Goal: Task Accomplishment & Management: Manage account settings

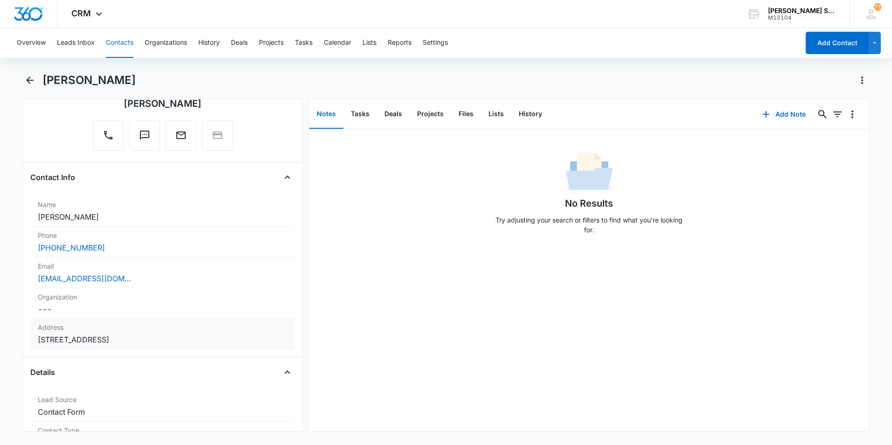
scroll to position [93, 0]
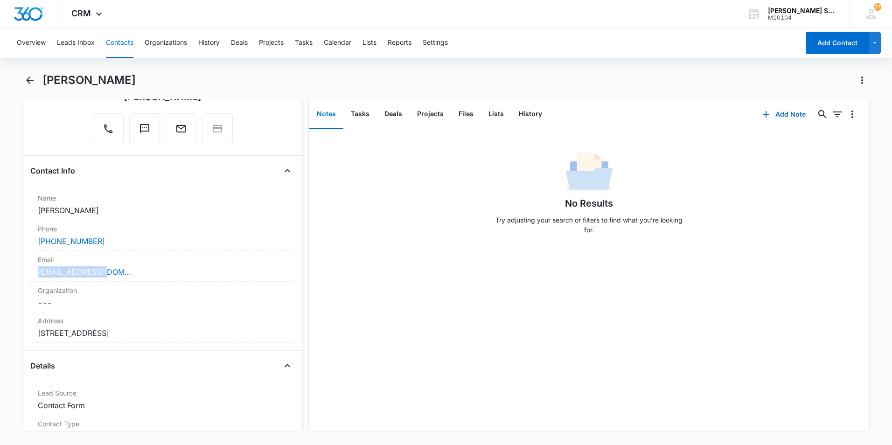
drag, startPoint x: 111, startPoint y: 270, endPoint x: 19, endPoint y: 270, distance: 92.4
click at [19, 270] on main "[PERSON_NAME] Remove RR [PERSON_NAME] Contact Info Name Cancel Save Changes [PE…" at bounding box center [446, 258] width 892 height 370
drag, startPoint x: 19, startPoint y: 270, endPoint x: 86, endPoint y: 267, distance: 67.2
copy link "[EMAIL_ADDRESS][DOMAIN_NAME]"
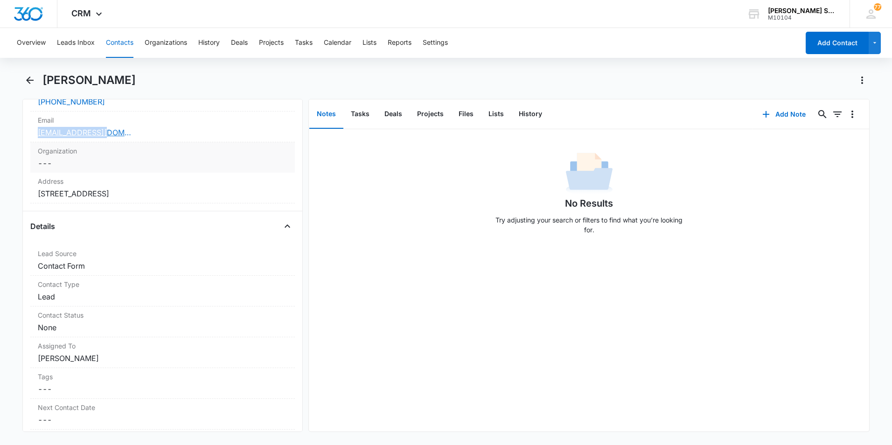
scroll to position [233, 0]
click at [203, 322] on dd "Cancel Save Changes None" at bounding box center [163, 326] width 250 height 11
click at [513, 365] on div "No Results Try adjusting your search or filters to find what you’re looking for." at bounding box center [589, 280] width 560 height 302
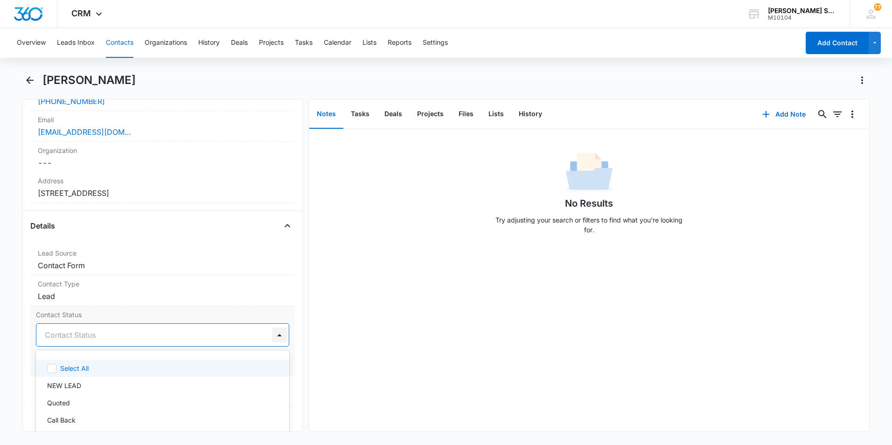
click at [272, 333] on div at bounding box center [279, 334] width 15 height 15
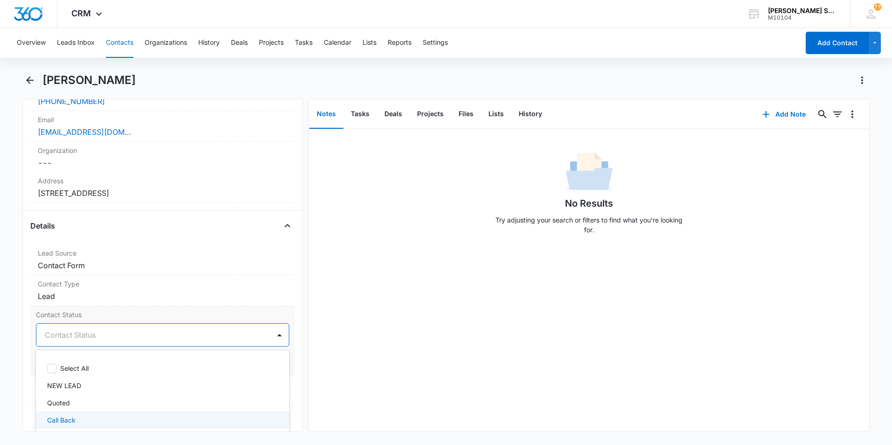
click at [76, 418] on p "Call Back" at bounding box center [61, 420] width 28 height 10
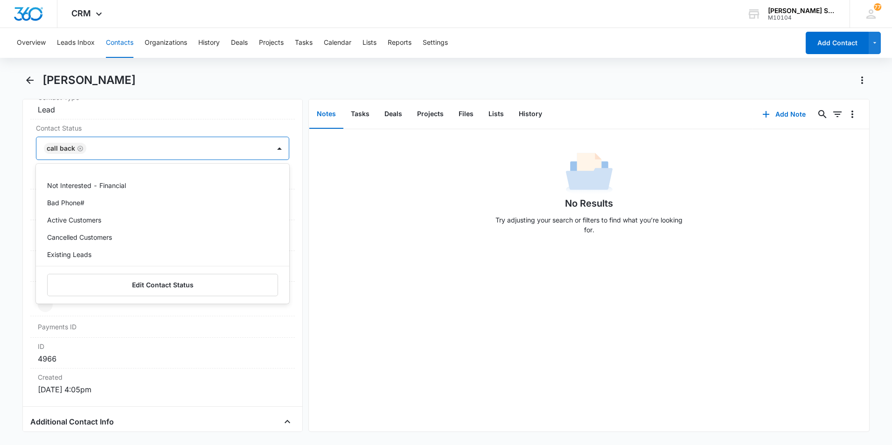
scroll to position [140, 0]
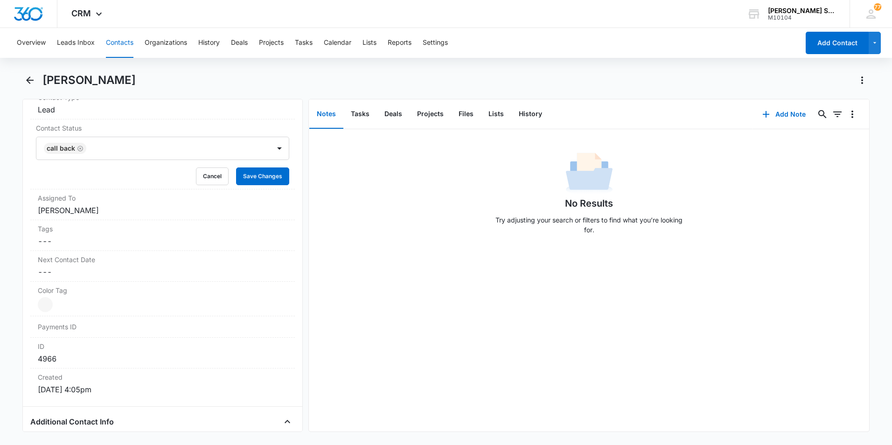
click at [438, 308] on div "No Results Try adjusting your search or filters to find what you’re looking for." at bounding box center [589, 280] width 560 height 302
click at [259, 170] on button "Save Changes" at bounding box center [262, 176] width 53 height 18
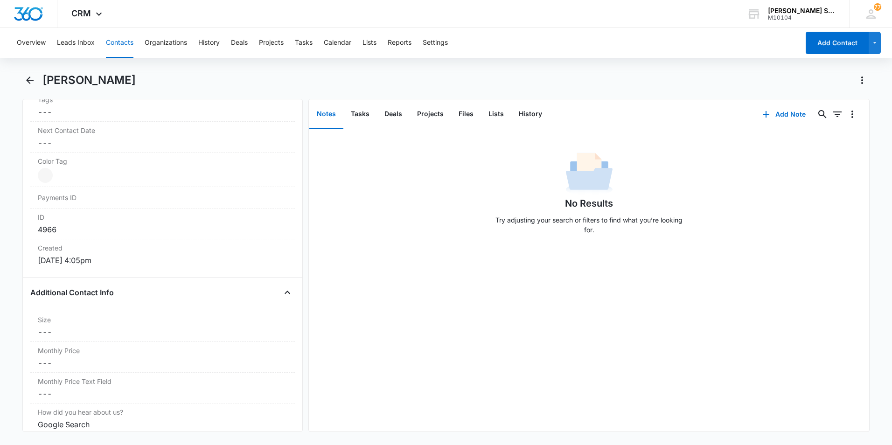
scroll to position [553, 0]
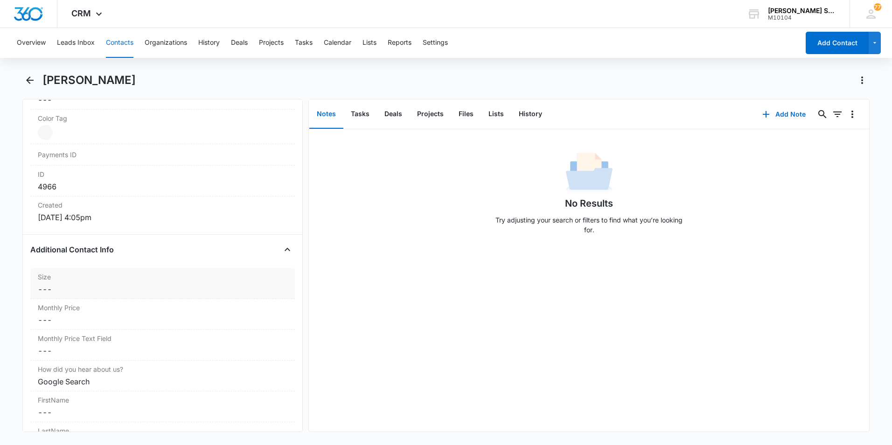
click at [75, 285] on dd "Cancel Save Changes ---" at bounding box center [163, 289] width 250 height 11
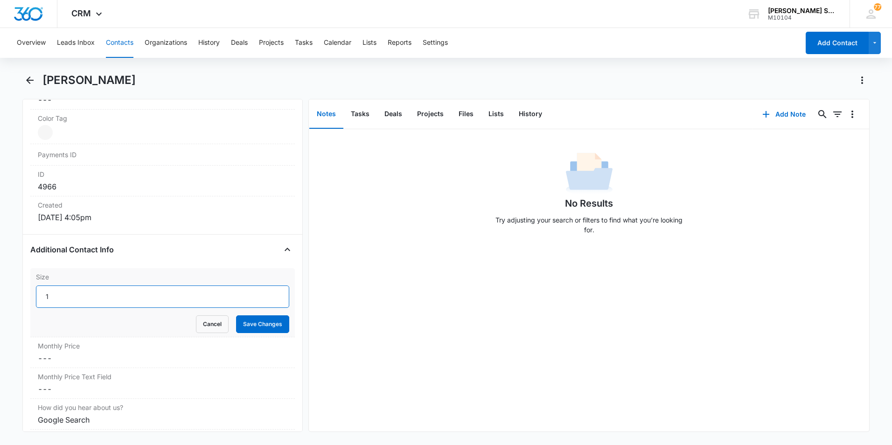
click at [270, 293] on input "1" at bounding box center [162, 296] width 253 height 22
click at [270, 293] on input "2" at bounding box center [162, 296] width 253 height 22
click at [270, 293] on input "3" at bounding box center [162, 296] width 253 height 22
click at [270, 293] on input "4" at bounding box center [162, 296] width 253 height 22
click at [270, 293] on input "5" at bounding box center [162, 296] width 253 height 22
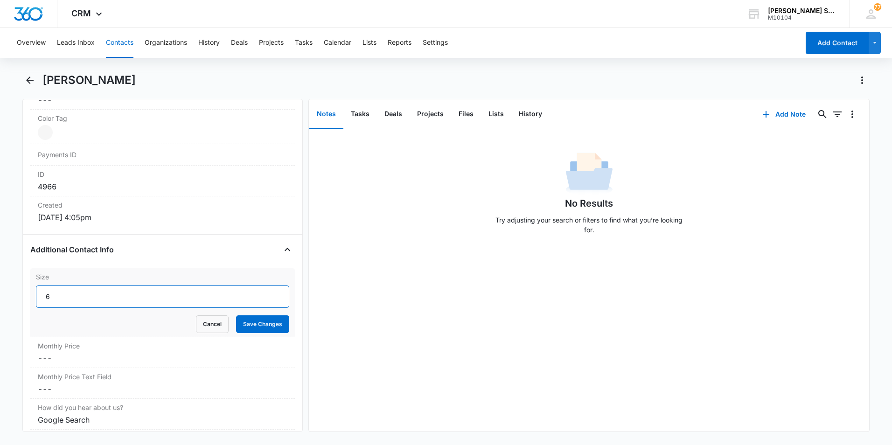
click at [270, 293] on input "6" at bounding box center [162, 296] width 253 height 22
click at [270, 292] on input "7" at bounding box center [162, 296] width 253 height 22
click at [270, 292] on input "8" at bounding box center [162, 296] width 253 height 22
click at [270, 292] on input "9" at bounding box center [162, 296] width 253 height 22
click at [270, 292] on input "10" at bounding box center [162, 296] width 253 height 22
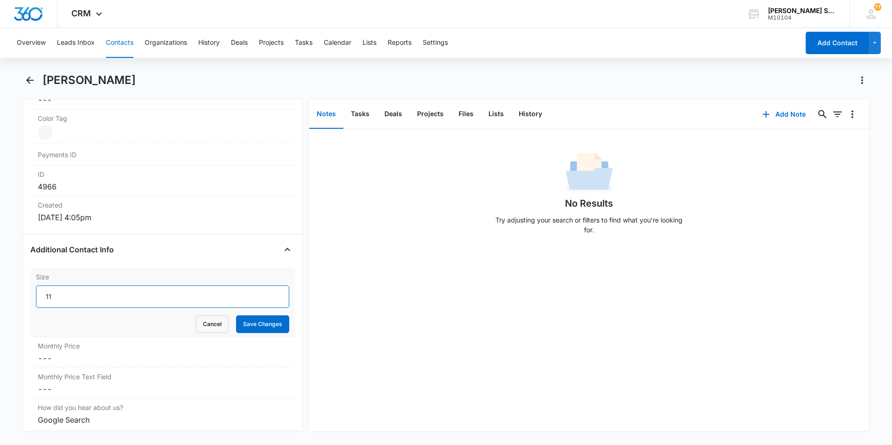
click at [270, 292] on input "11" at bounding box center [162, 296] width 253 height 22
click at [270, 292] on input "12" at bounding box center [162, 296] width 253 height 22
click at [270, 292] on input "13" at bounding box center [162, 296] width 253 height 22
click at [270, 292] on input "14" at bounding box center [162, 296] width 253 height 22
click at [270, 292] on input "15" at bounding box center [162, 296] width 253 height 22
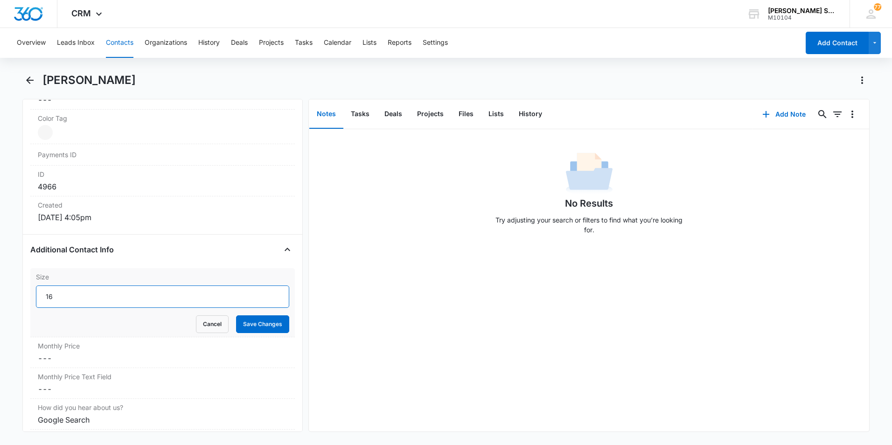
click at [270, 292] on input "16" at bounding box center [162, 296] width 253 height 22
click at [270, 292] on input "17" at bounding box center [162, 296] width 253 height 22
click at [270, 292] on input "18" at bounding box center [162, 296] width 253 height 22
click at [270, 292] on input "19" at bounding box center [162, 296] width 253 height 22
type input "20"
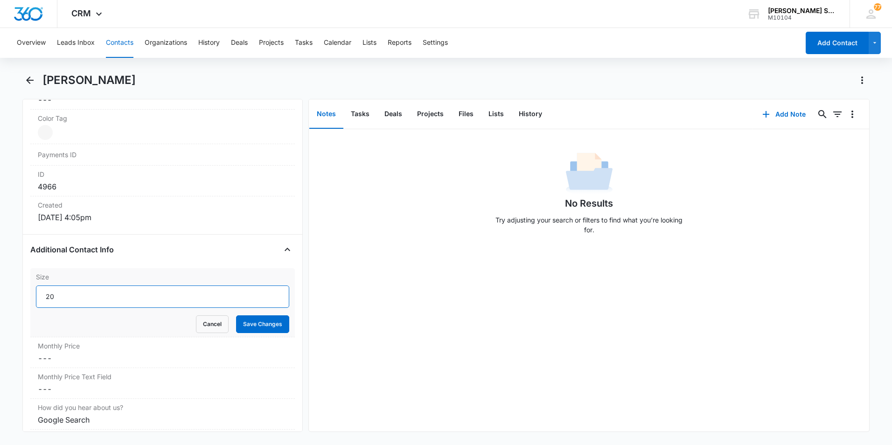
click at [270, 292] on input "20" at bounding box center [162, 296] width 253 height 22
click at [74, 360] on dd "Cancel Save Changes ---" at bounding box center [163, 358] width 250 height 11
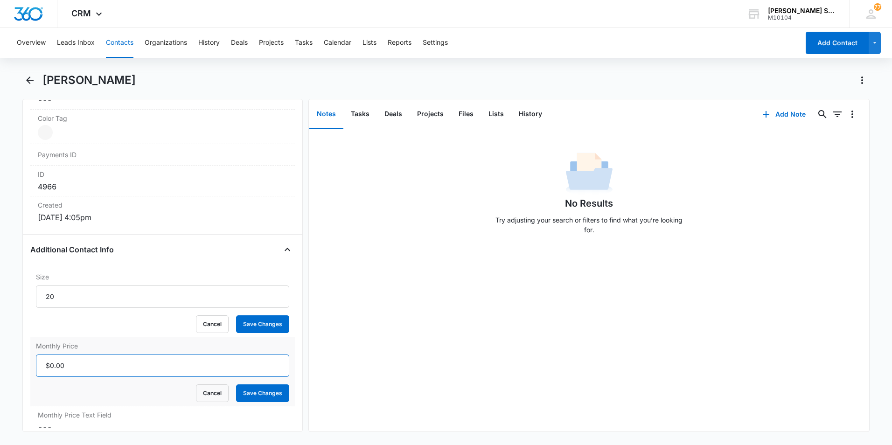
click at [77, 366] on input "Monthly Price" at bounding box center [162, 366] width 253 height 22
type input "$122.72"
click at [271, 325] on button "Save Changes" at bounding box center [262, 324] width 53 height 18
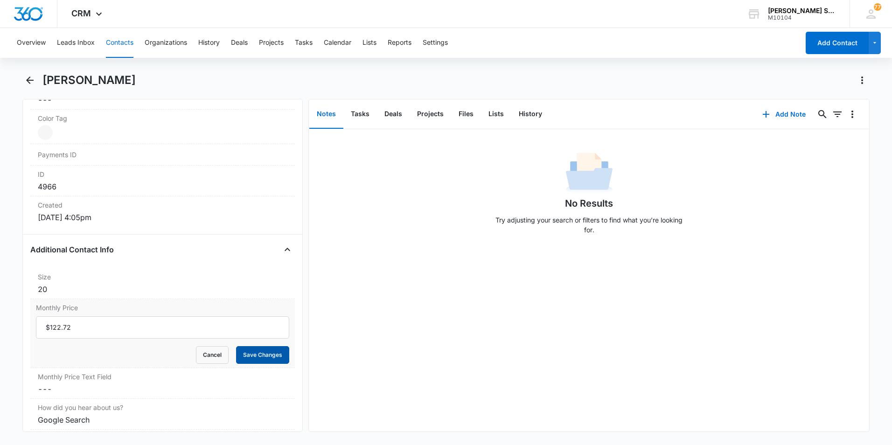
click at [253, 351] on button "Save Changes" at bounding box center [262, 355] width 53 height 18
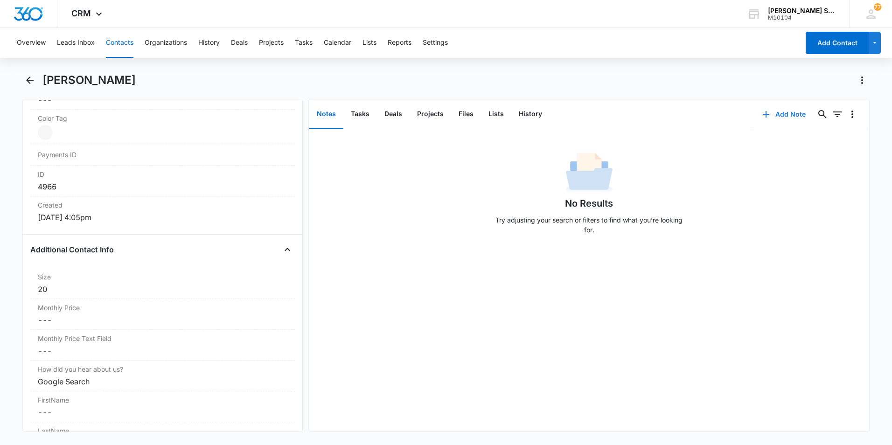
click at [776, 112] on button "Add Note" at bounding box center [784, 114] width 62 height 22
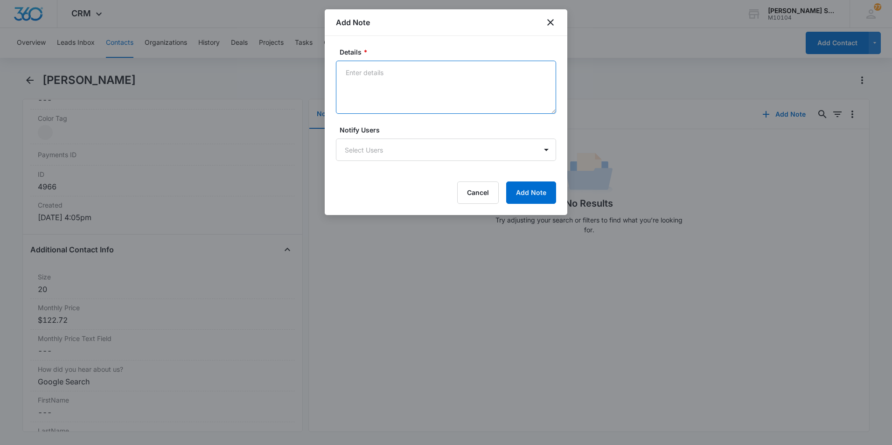
click at [383, 75] on textarea "Details *" at bounding box center [446, 87] width 220 height 53
type textarea "ttd mr email sent prepay $1607 vb11"
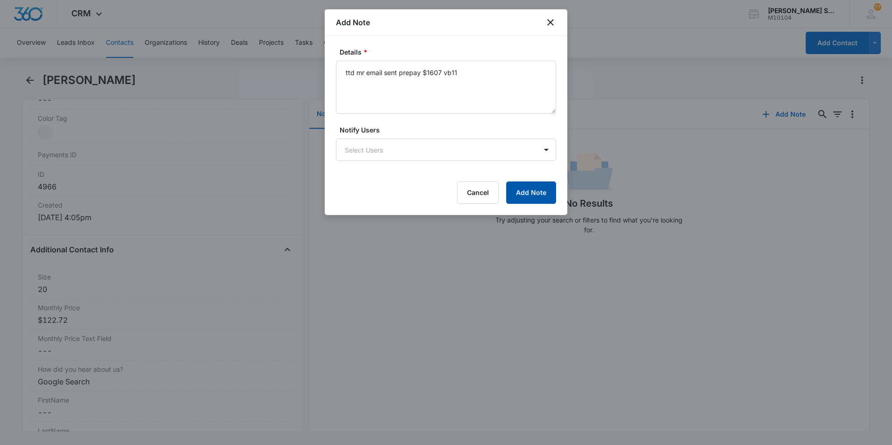
click at [528, 187] on button "Add Note" at bounding box center [531, 192] width 50 height 22
